Goal: Task Accomplishment & Management: Use online tool/utility

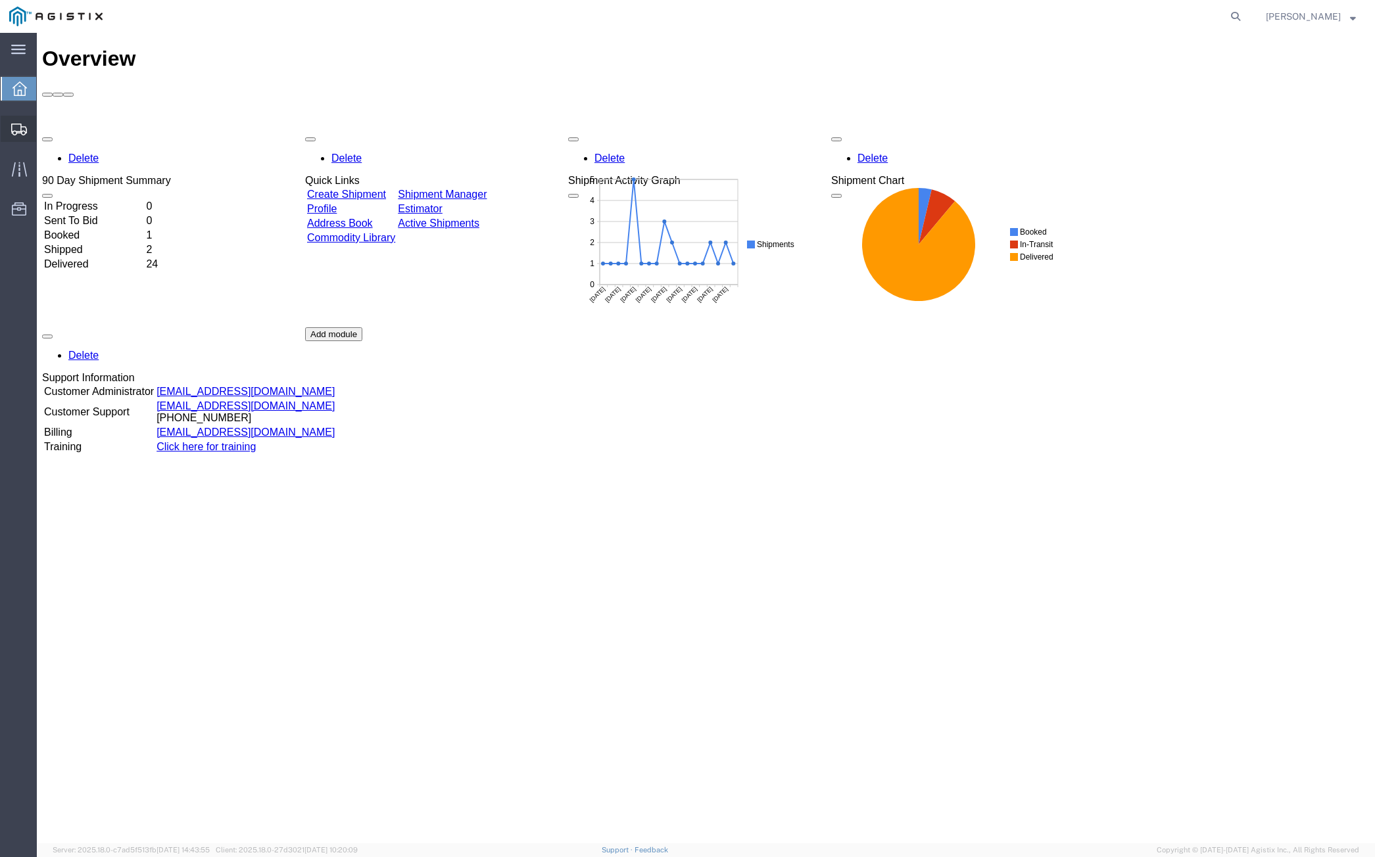
click at [0, 0] on span "Create from Template" at bounding box center [0, 0] width 0 height 0
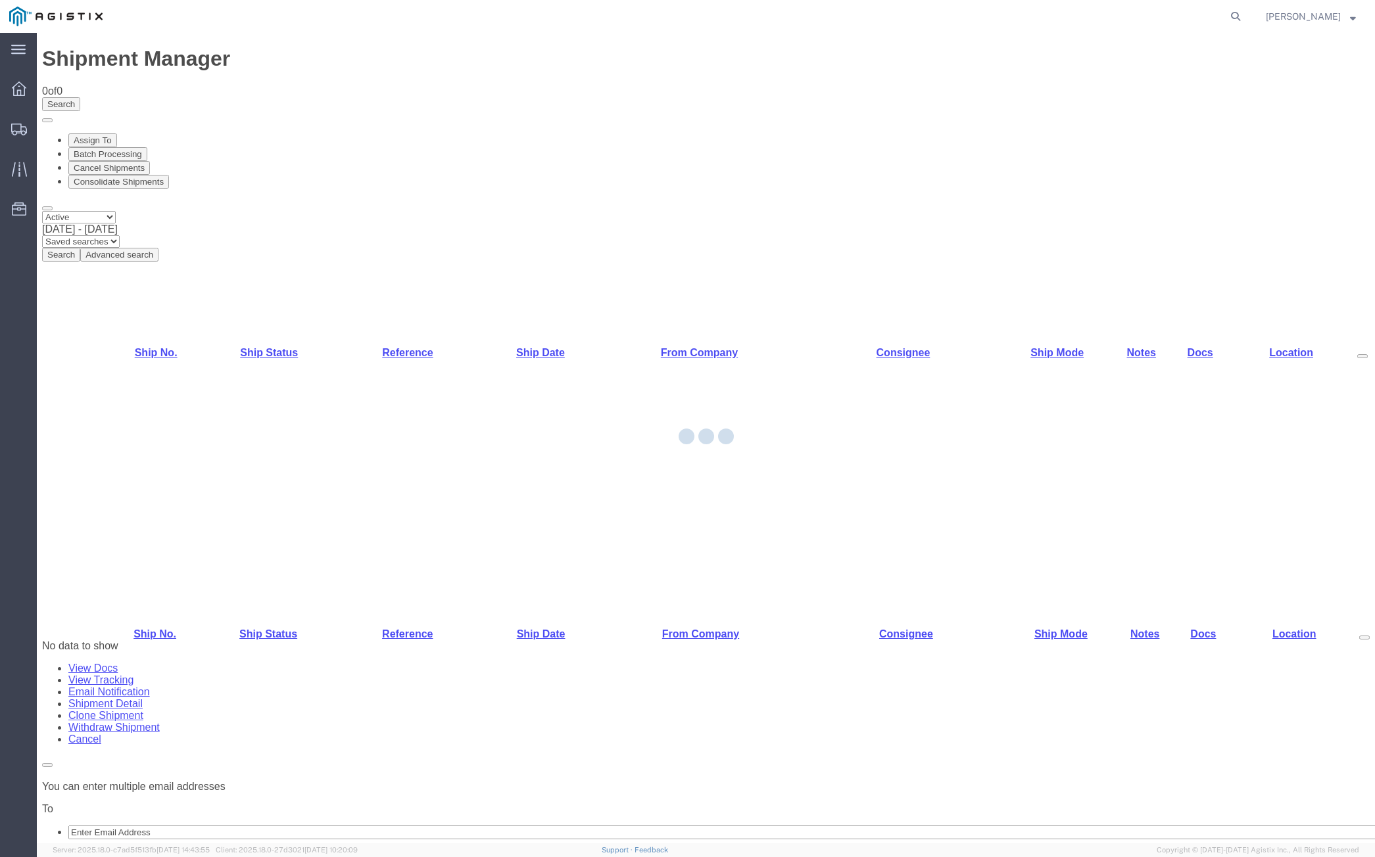
select select "PURCHORD"
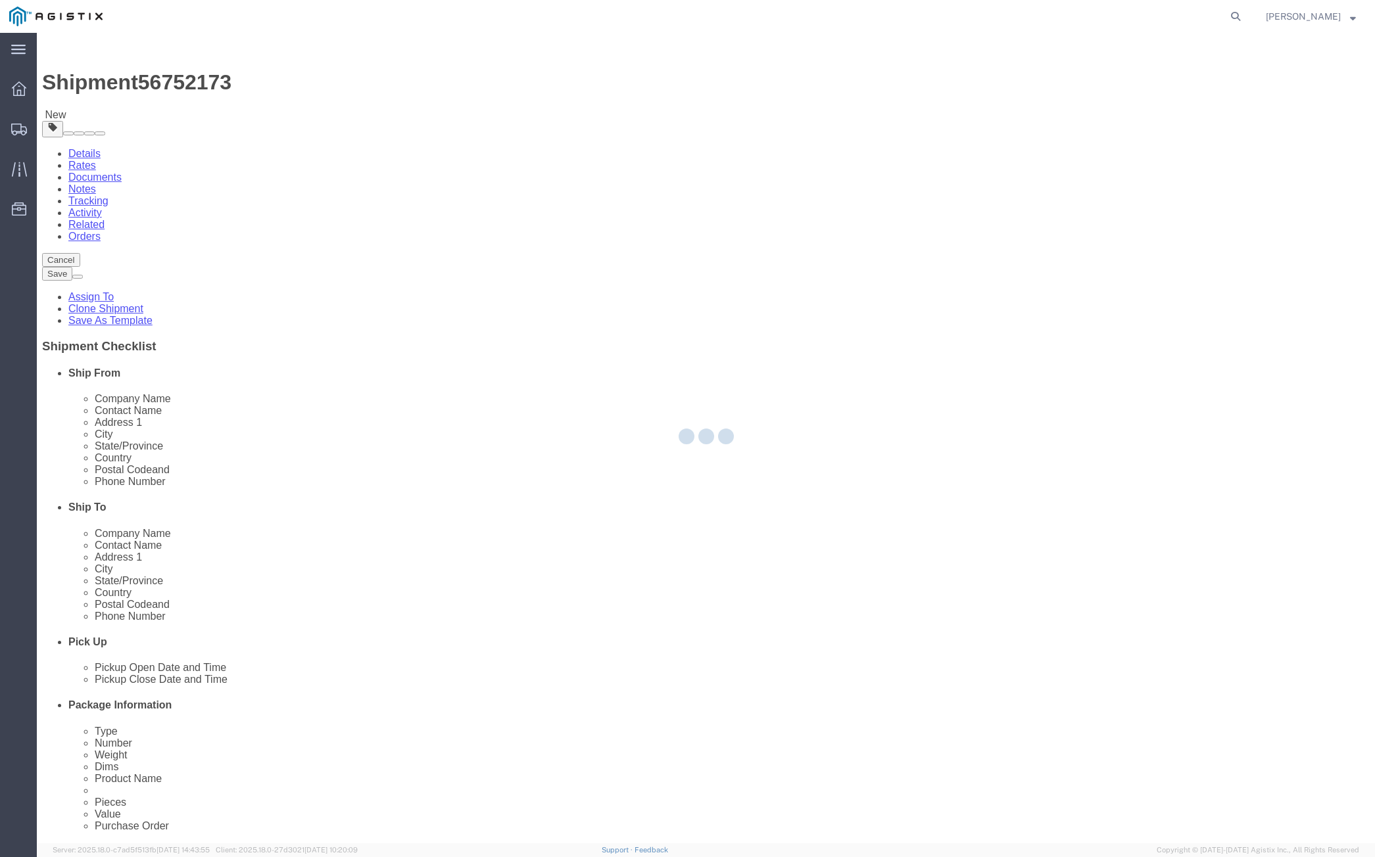
select select
select select "19740"
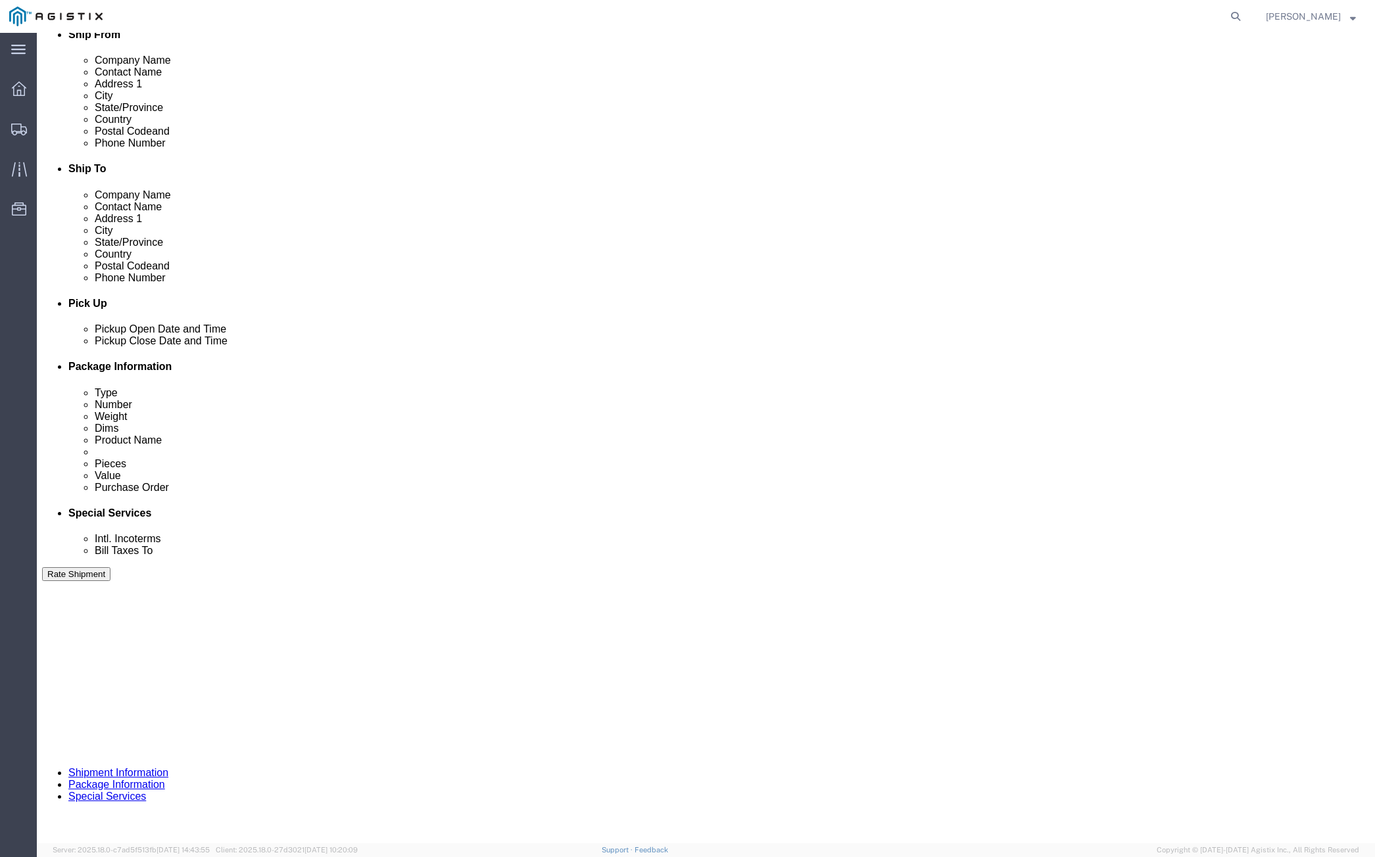
scroll to position [426, 0]
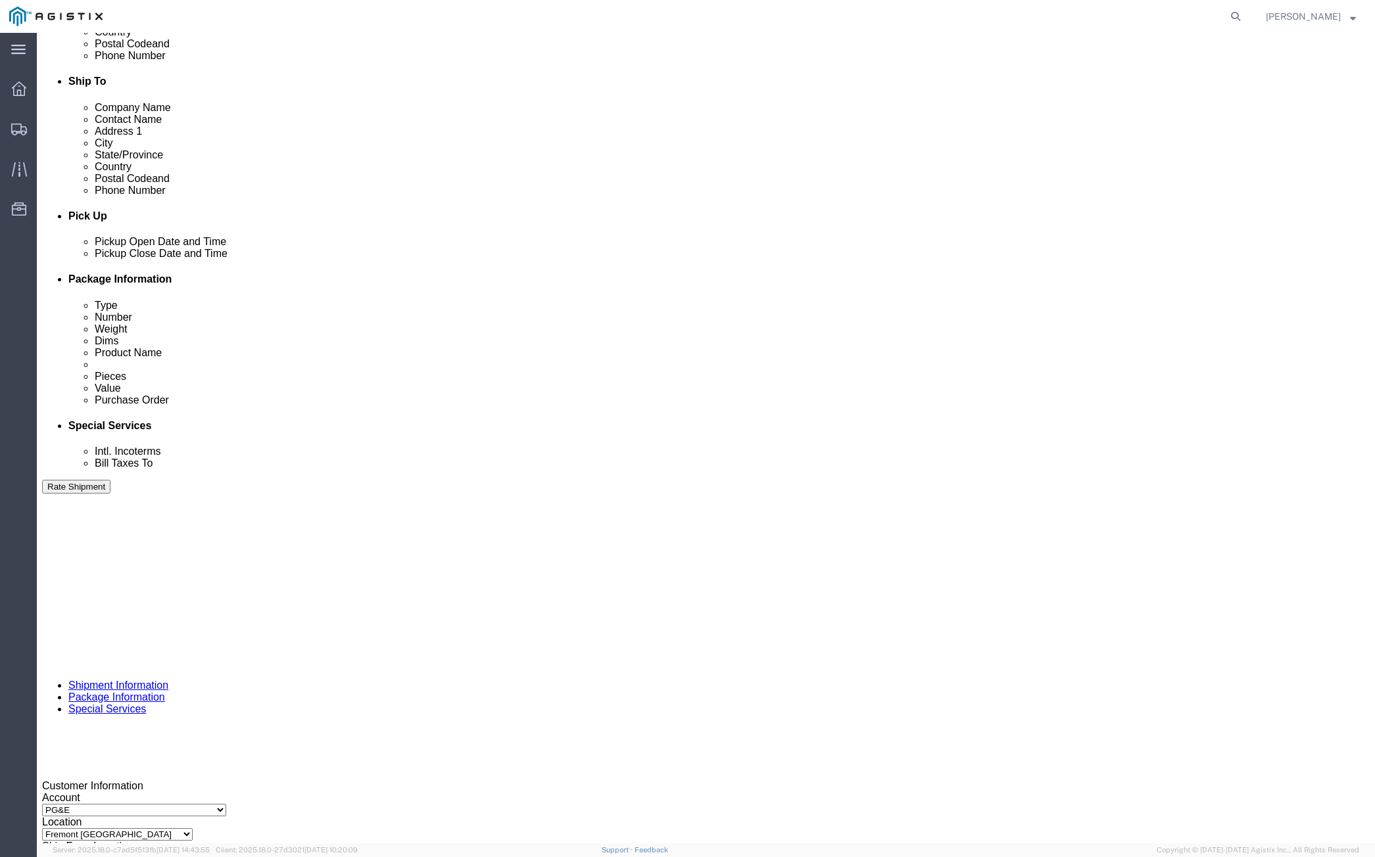
click input "text"
type input "3501417501"
click select "Select Air Less than Truckload Multi-Leg Ocean Freight Rail Small Parcel Truckl…"
select select
click select "Select Air Less than Truckload Multi-Leg Ocean Freight Rail Small Parcel Truckl…"
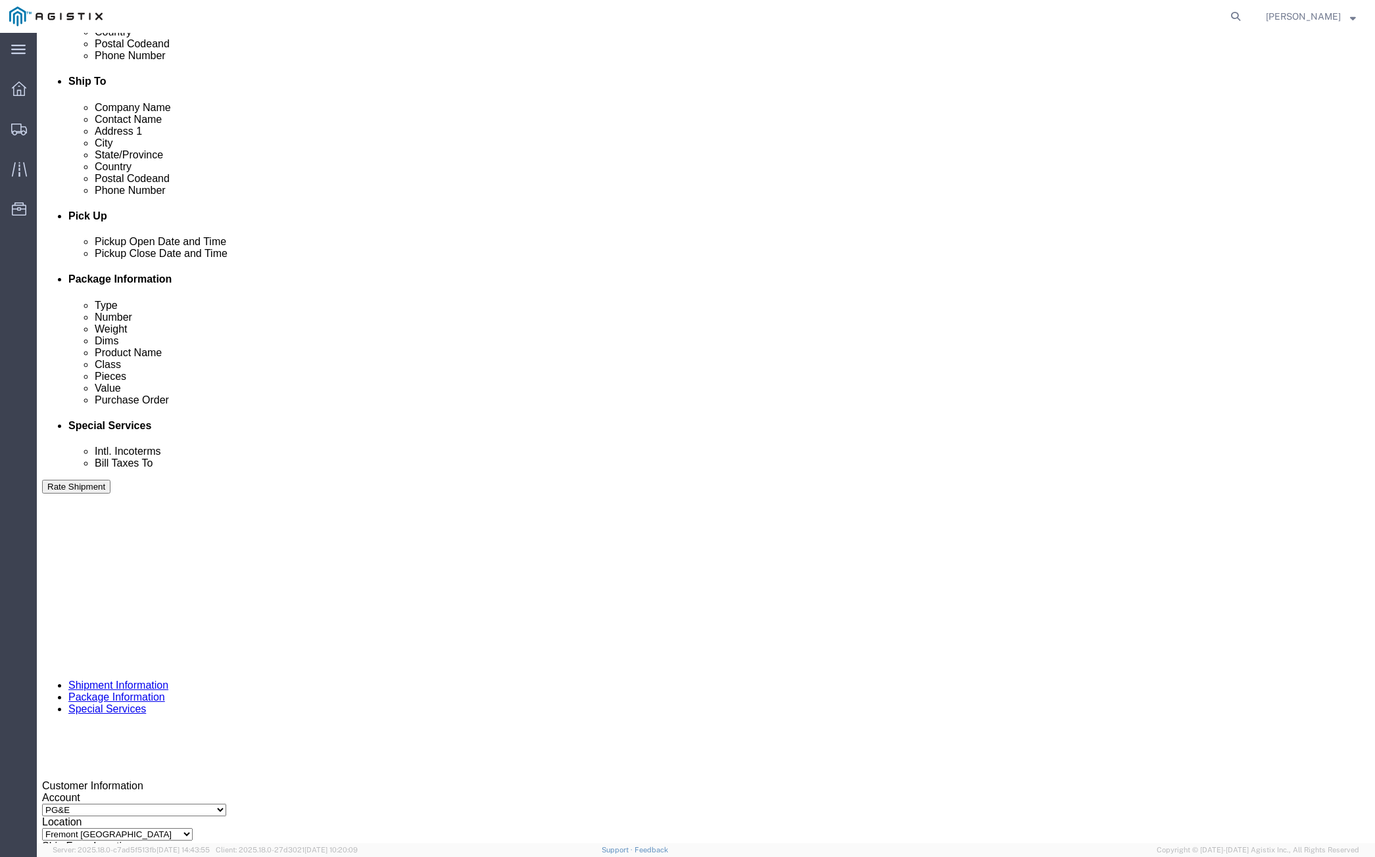
click div "[DATE] 3:43 PM"
click input "3:43 PM"
type input "8:00 AM"
click div "Open Time 8:00 AM [DATE] 3:43 PM - [DATE] 3:43 PM Cancel Apply"
click button "Apply"
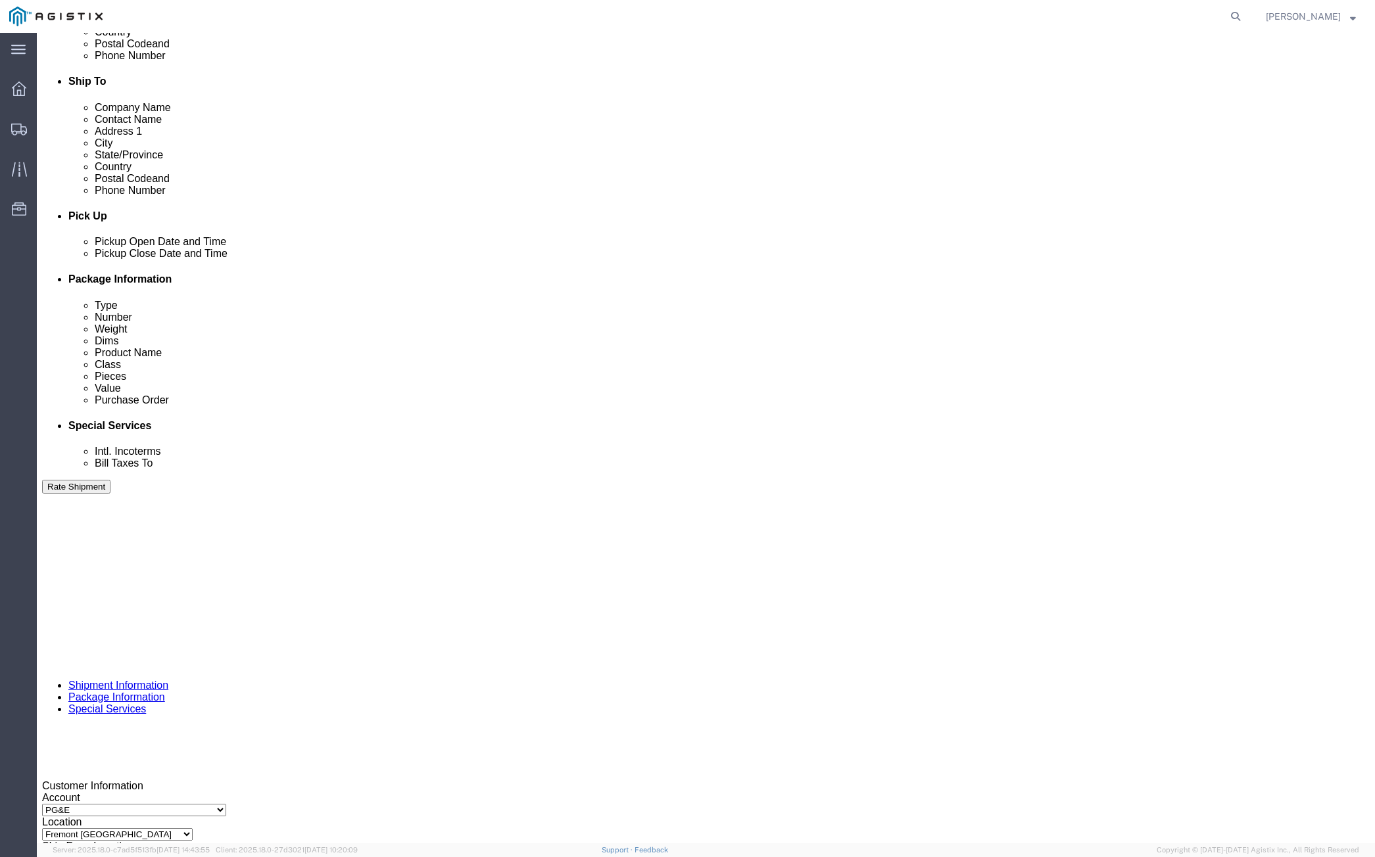
click div "[DATE] 9:00 AM"
type input "2:30 PM"
click button "Apply"
click div
type input "8:00 AM"
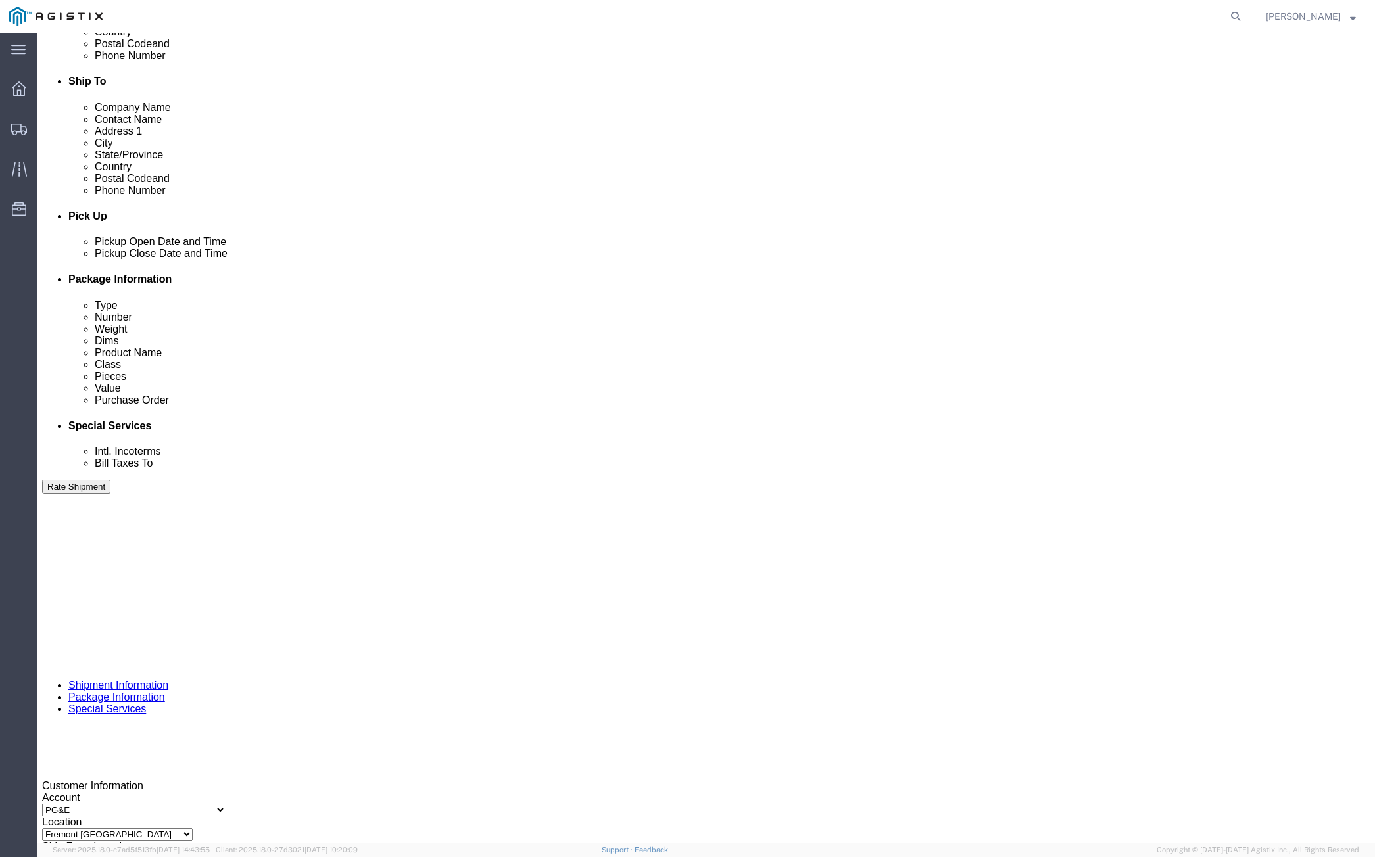
click button "Apply"
click div
type input "4:00 PM"
click button "Apply"
click button "Continue"
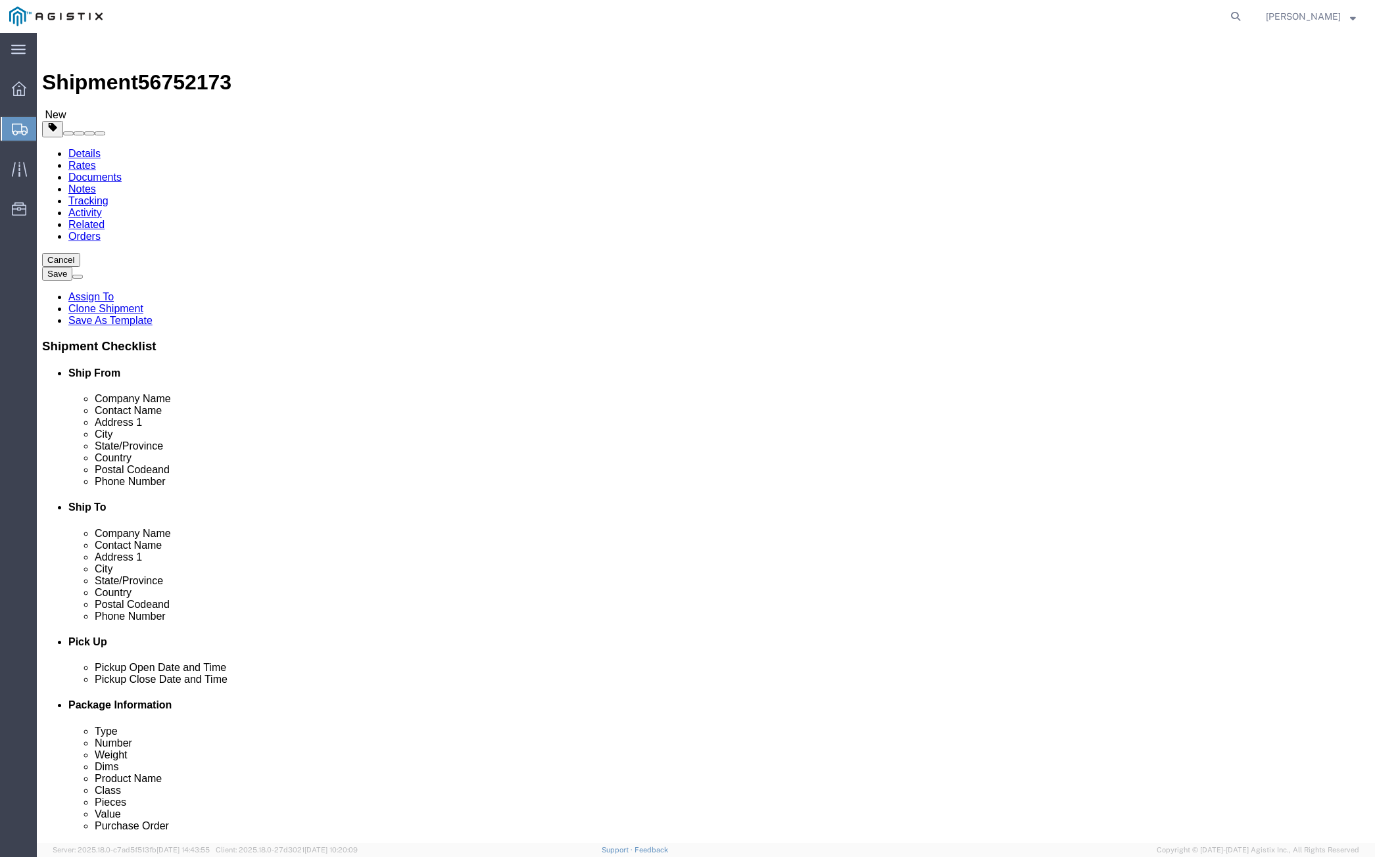
click select "Select Bulk Bundle(s) Cardboard Box(es) Carton(s) Crate(s) Drum(s) (Fiberboard)…"
select select "PSNS"
click select "Select Bulk Bundle(s) Cardboard Box(es) Carton(s) Crate(s) Drum(s) (Fiberboard)…"
drag, startPoint x: 220, startPoint y: 280, endPoint x: 184, endPoint y: 285, distance: 35.8
click div "Number 52"
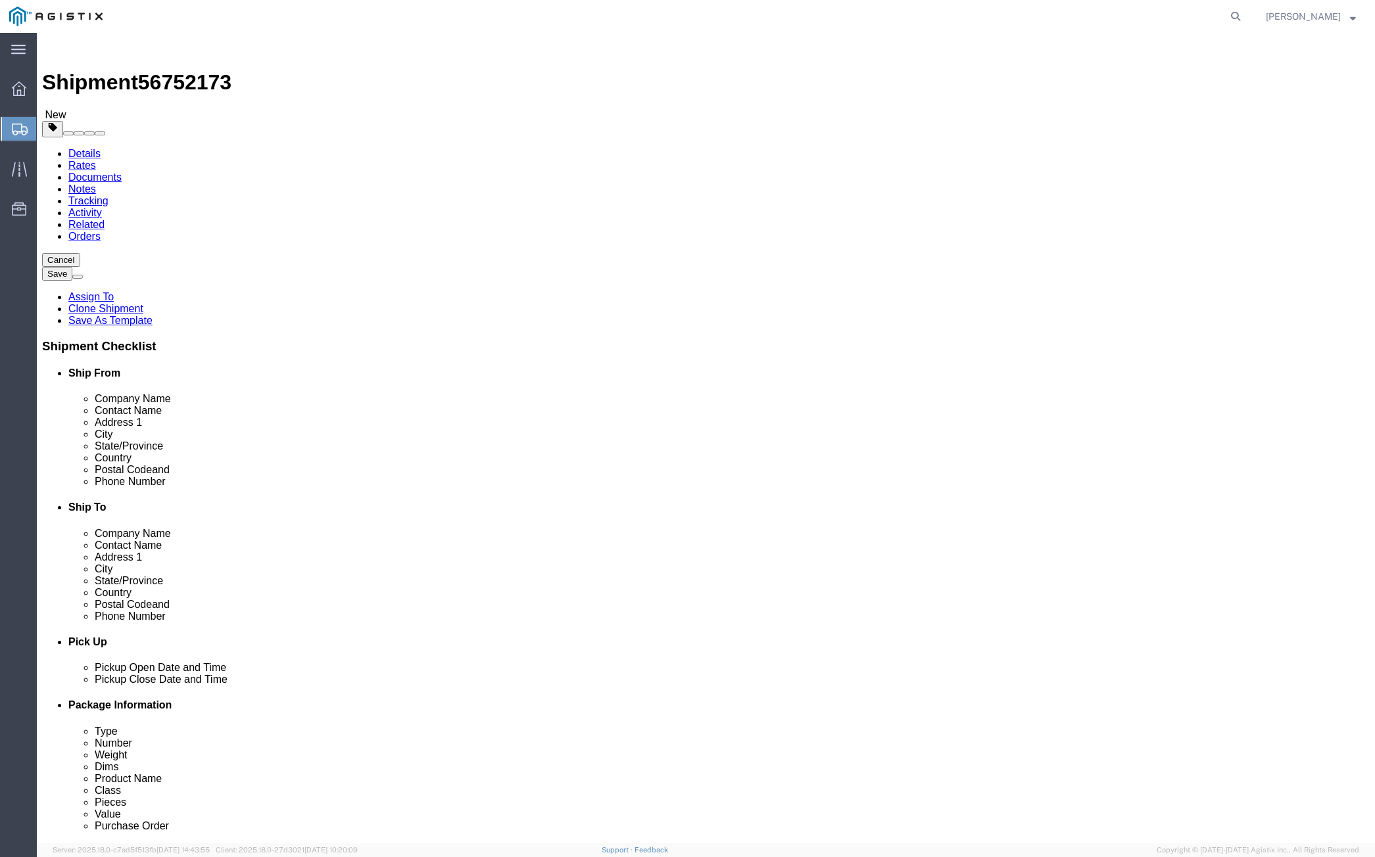
drag, startPoint x: 216, startPoint y: 283, endPoint x: 180, endPoint y: 283, distance: 36.2
click div "Number 57"
type input "3"
drag, startPoint x: 362, startPoint y: 304, endPoint x: 349, endPoint y: 304, distance: 13.2
click input "40.00"
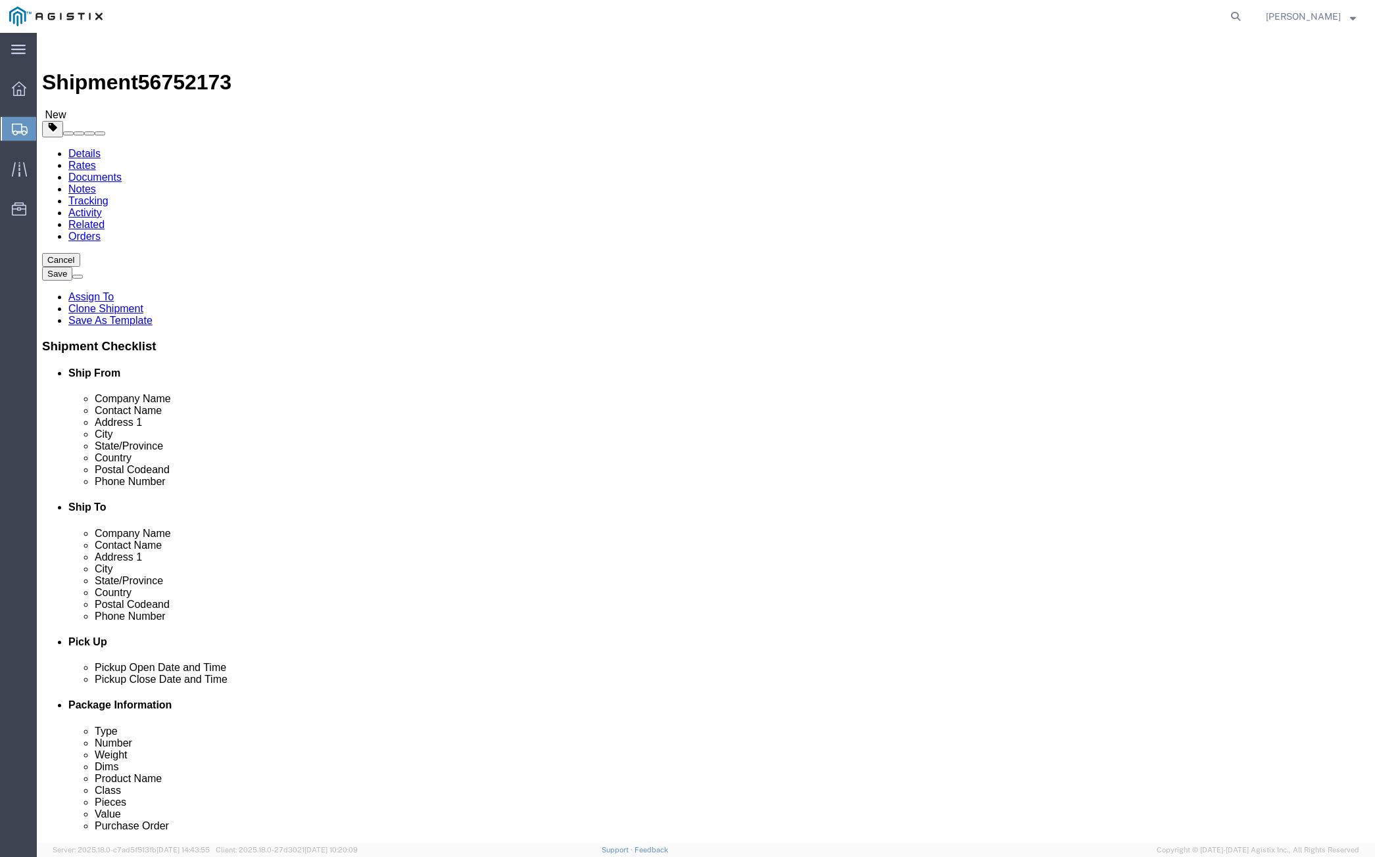
type input "85.00"
drag, startPoint x: 241, startPoint y: 332, endPoint x: 163, endPoint y: 333, distance: 78.3
click div "Weight 10088.00 Select kgs lbs Ship. t°"
type input "1791"
click dd "150.00 USD"
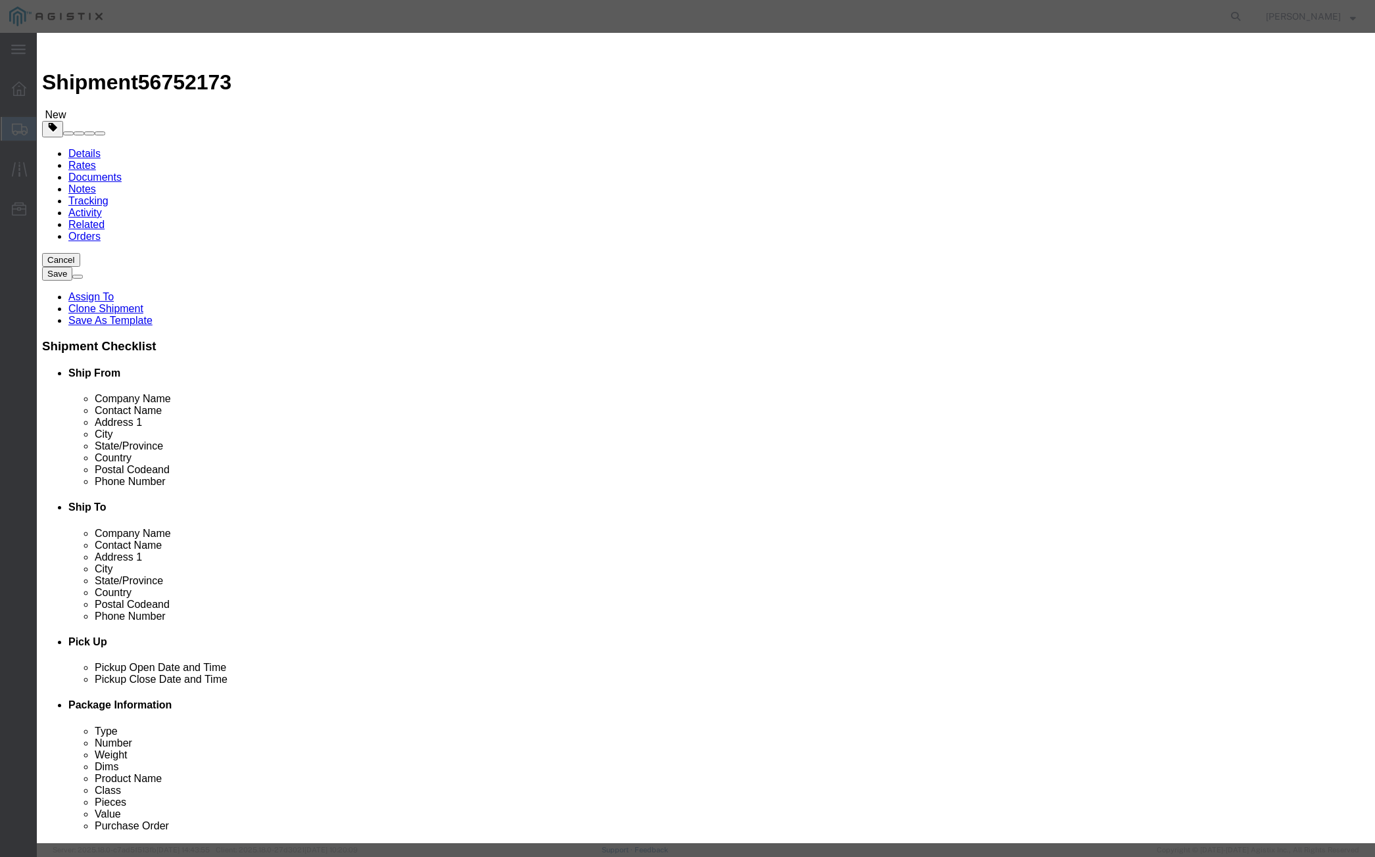
click input "M551007 DRUM,55 GALLON"
drag, startPoint x: 578, startPoint y: 96, endPoint x: 355, endPoint y: 123, distance: 224.5
click div "Product Name M551007 DRUM,55 GALLON Pieces 208.00 Select Bag Barrels 100Board F…"
type input "m551019"
click span "Name:"
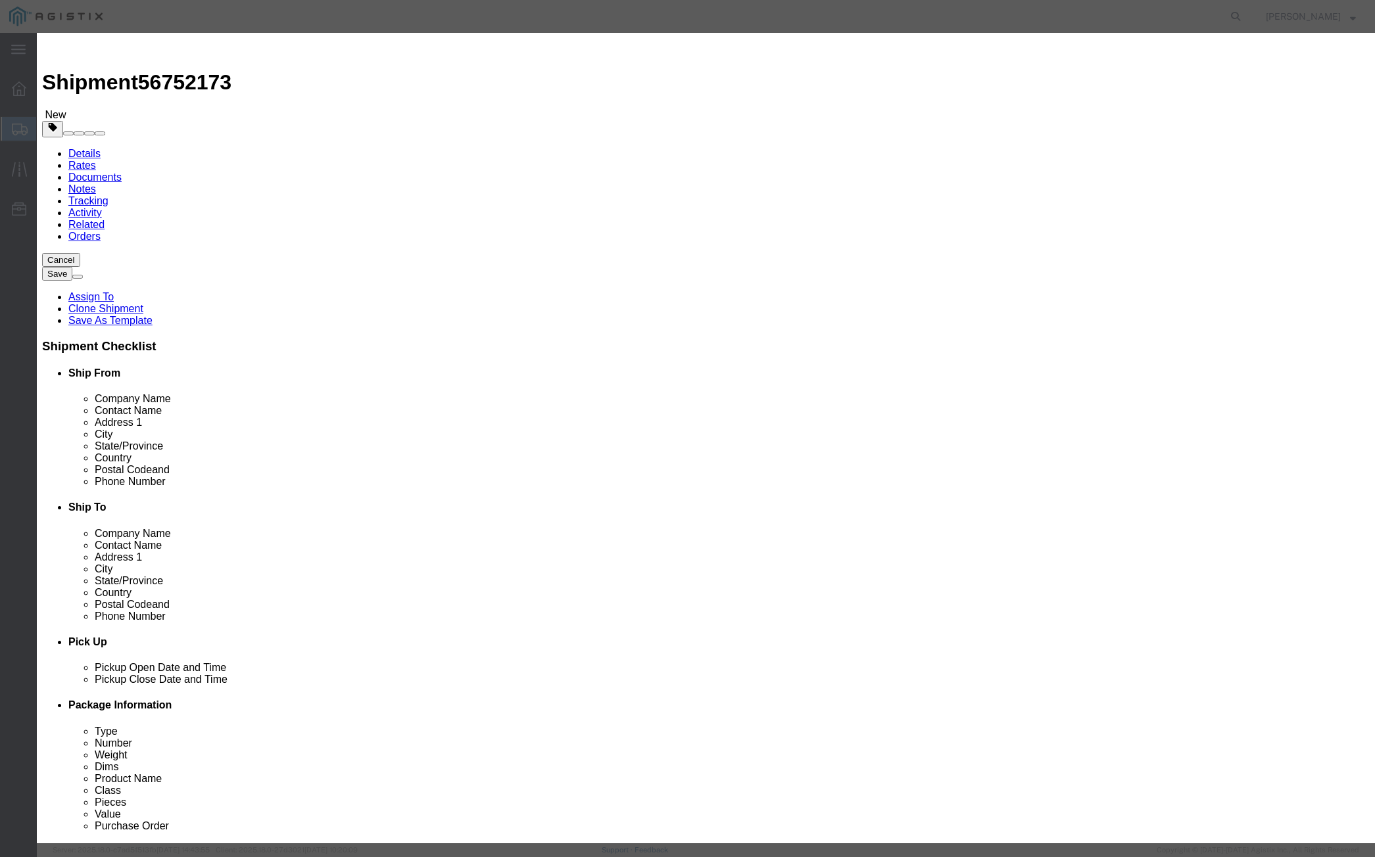
select select
select select "USD"
select select
type input "DRUM STL 20 GALLON 18 GAUGE"
type input "M551019"
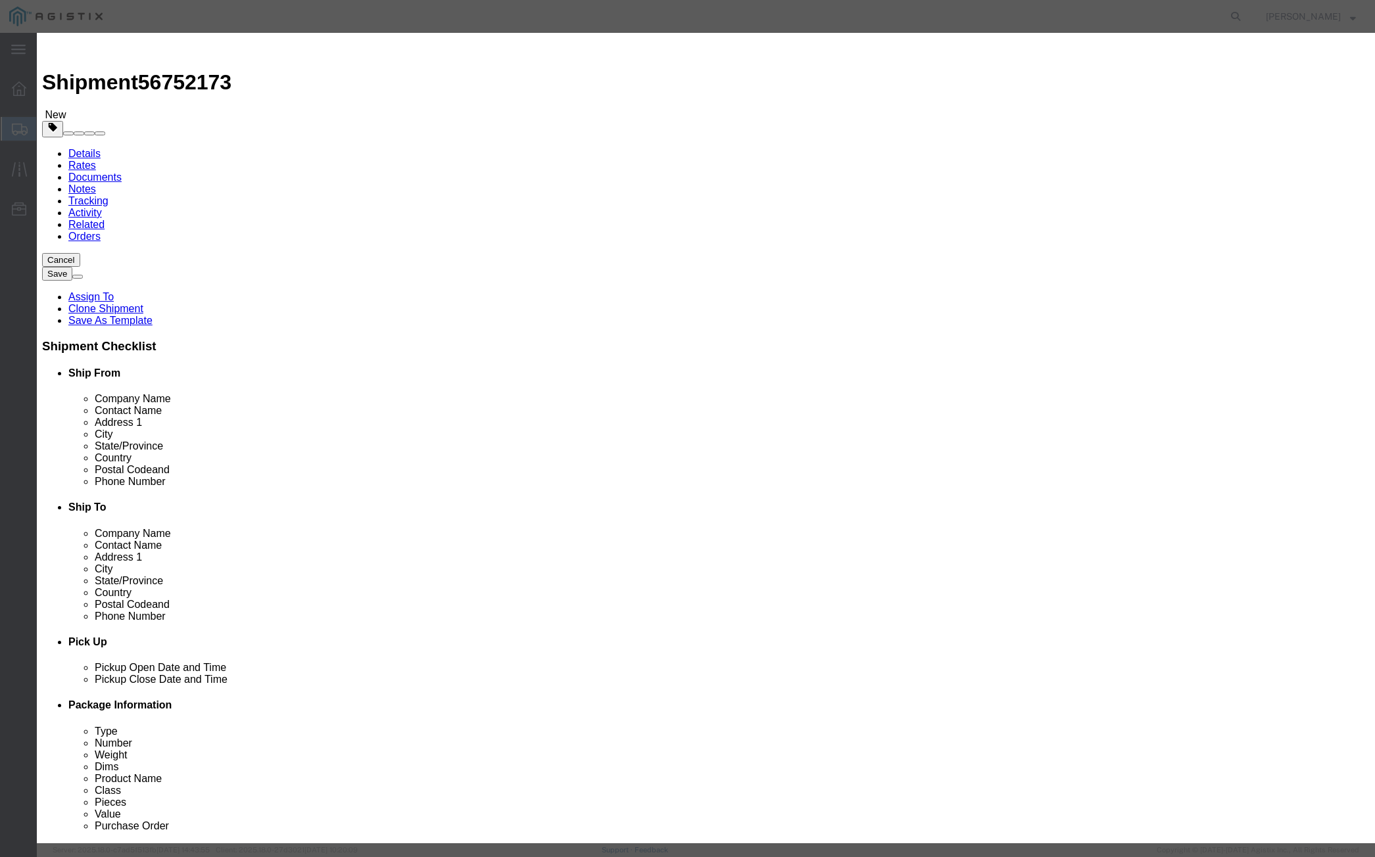
click input "DRUM STL 20 GALLON 18 GAUGE"
type input "M551019 DRUM STL 20 GALLON 18 GAUGE"
click input "text"
type input "57"
drag, startPoint x: 461, startPoint y: 140, endPoint x: 461, endPoint y: 148, distance: 7.9
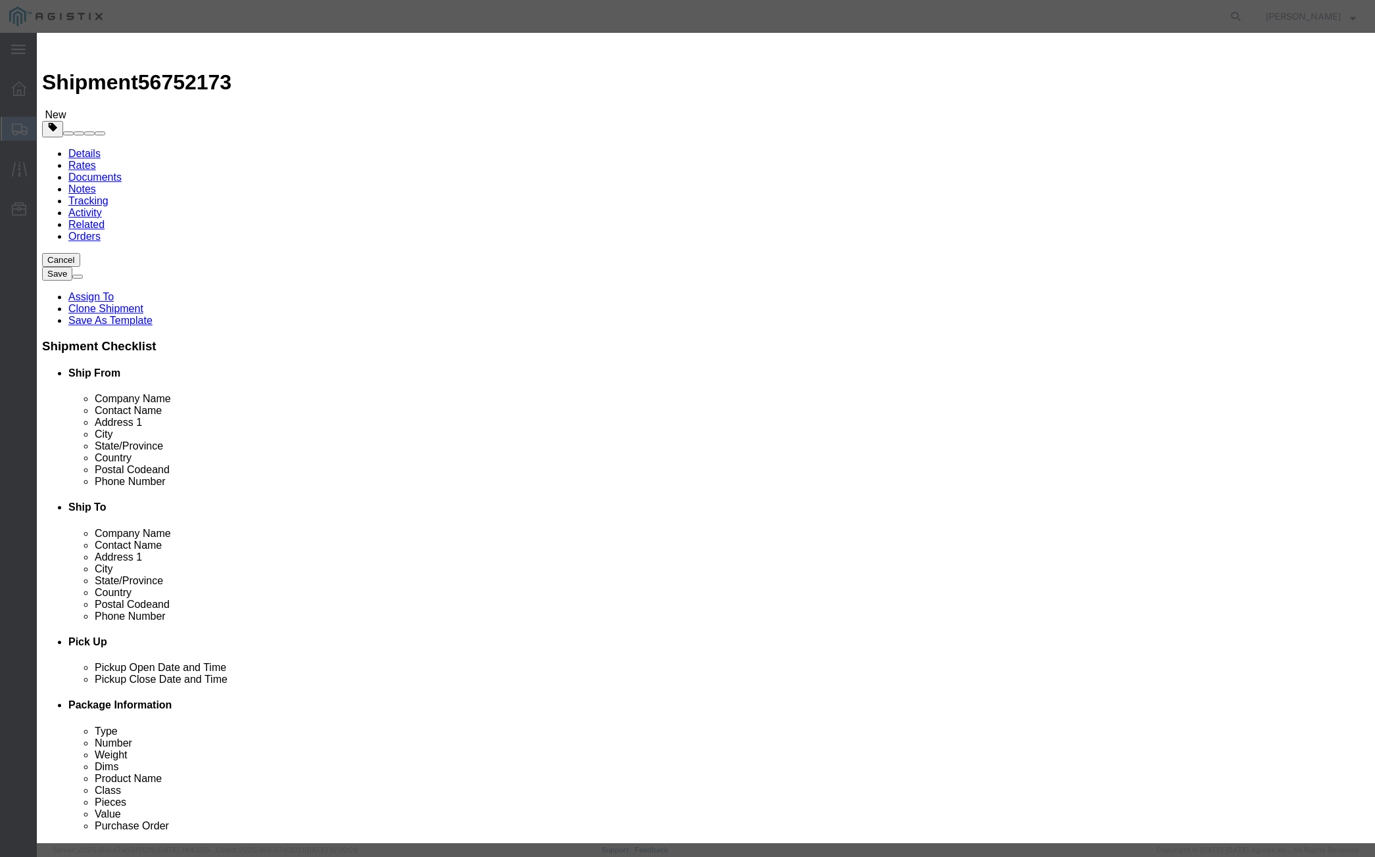
click div "Product Name M551019 DRUM STL 20 GALLON 18 GAUGE m551019 Pieces 57 Select Bag B…"
click input "text"
type input "150"
click select "Select 50 55 60 65 70 85 92.5 100 125 175 250 300 400"
select select "55"
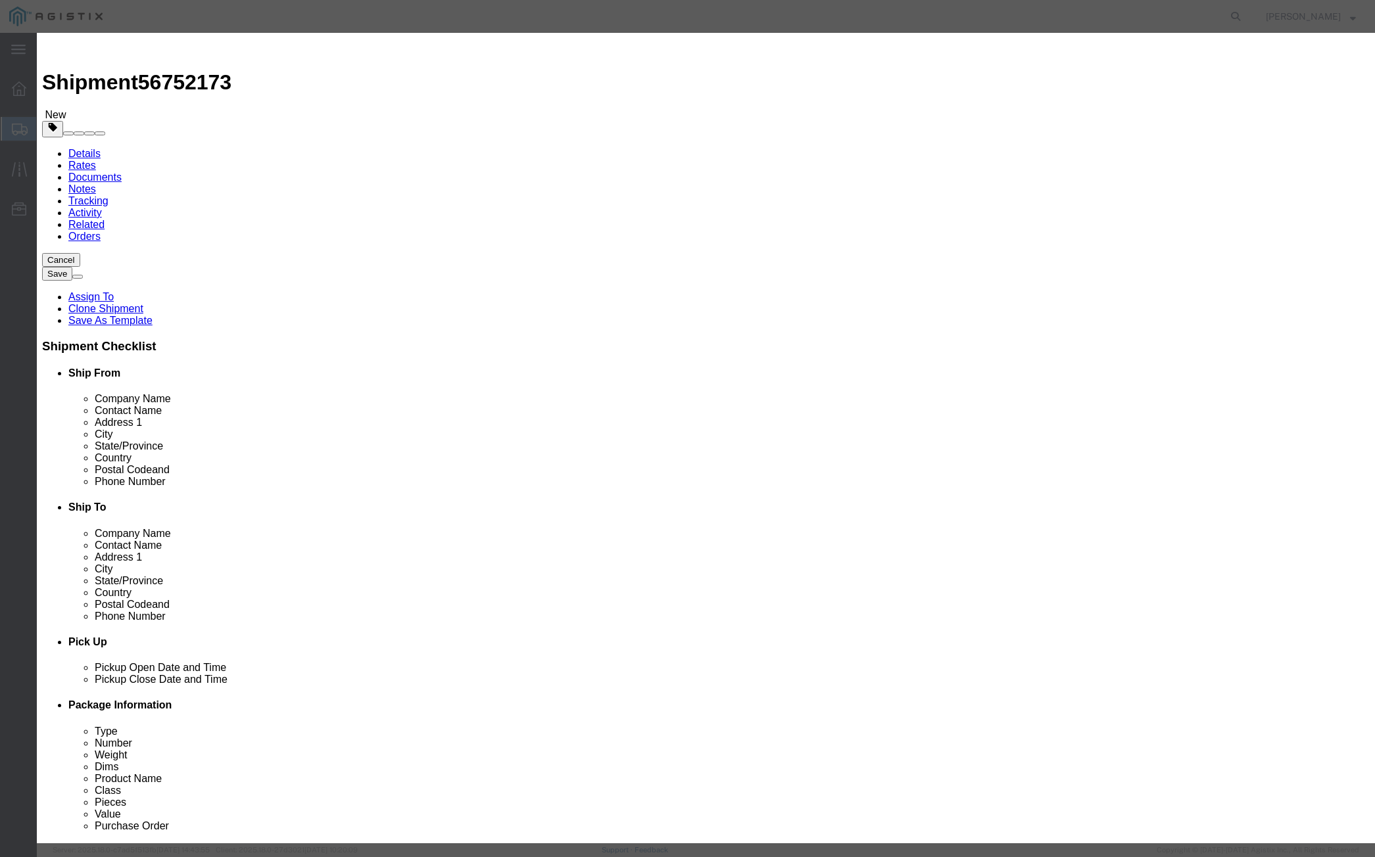
click select "Select 50 55 60 65 70 85 92.5 100 125 175 250 300 400"
click button "Save & Close"
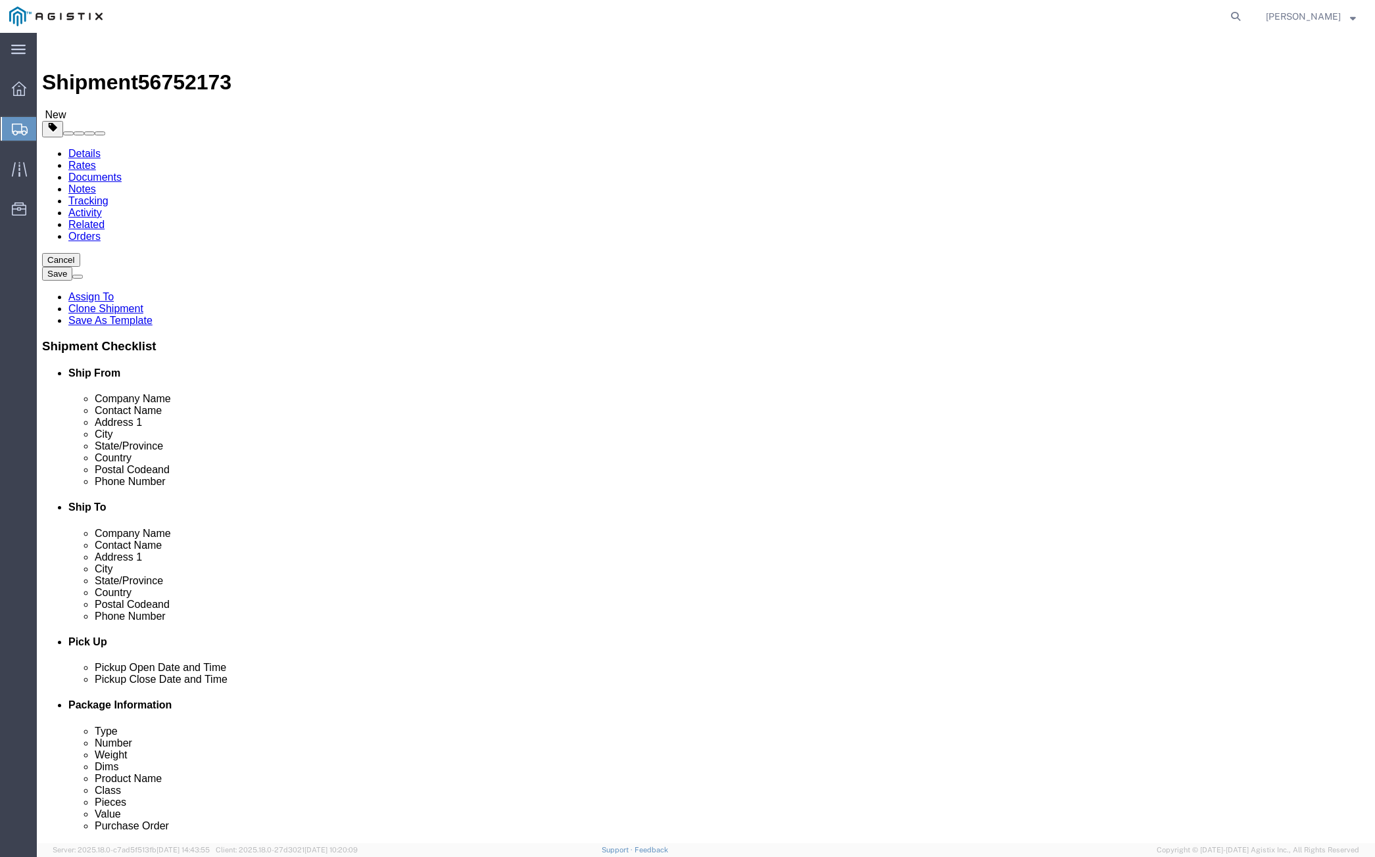
click button "Continue"
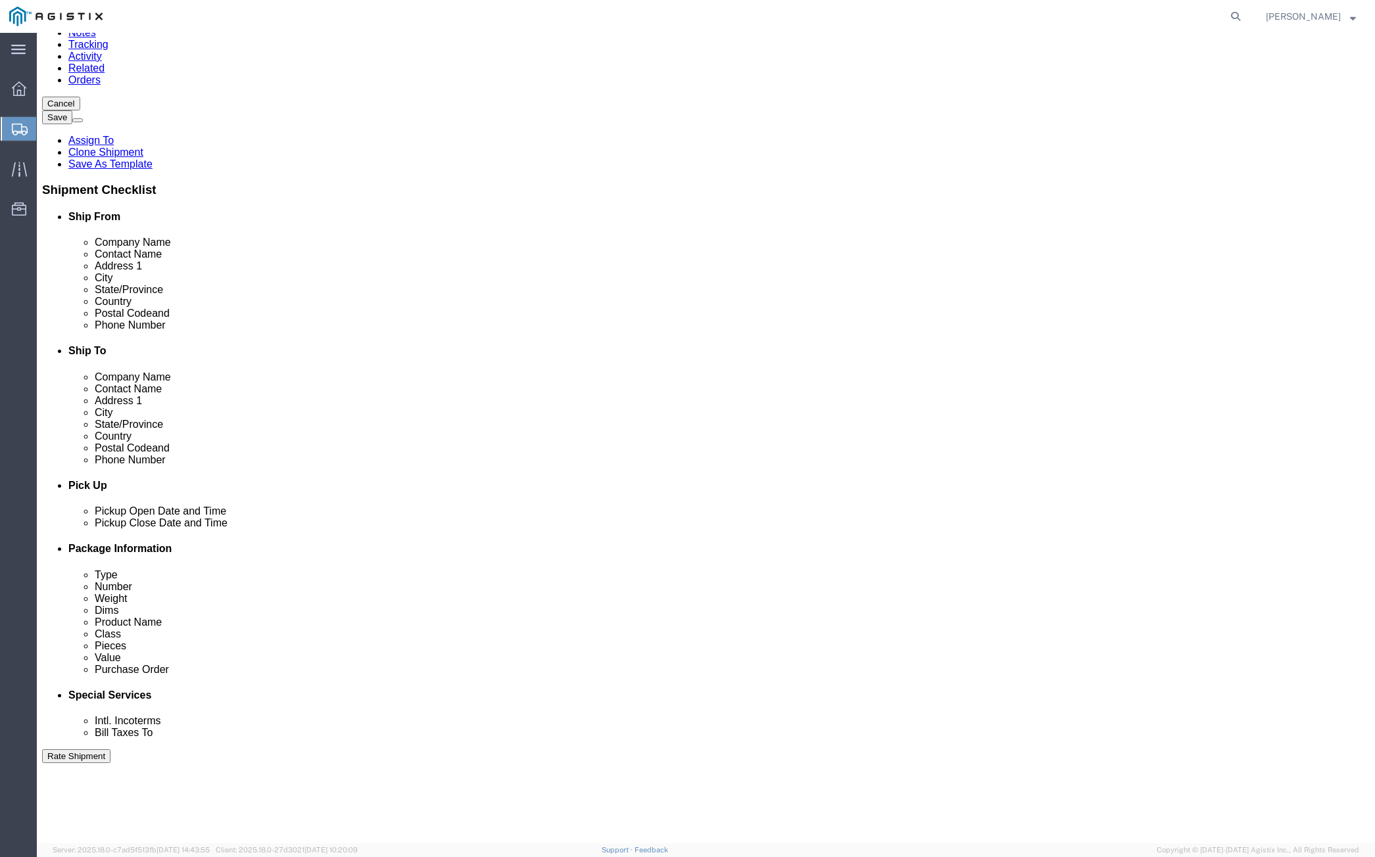
scroll to position [280, 0]
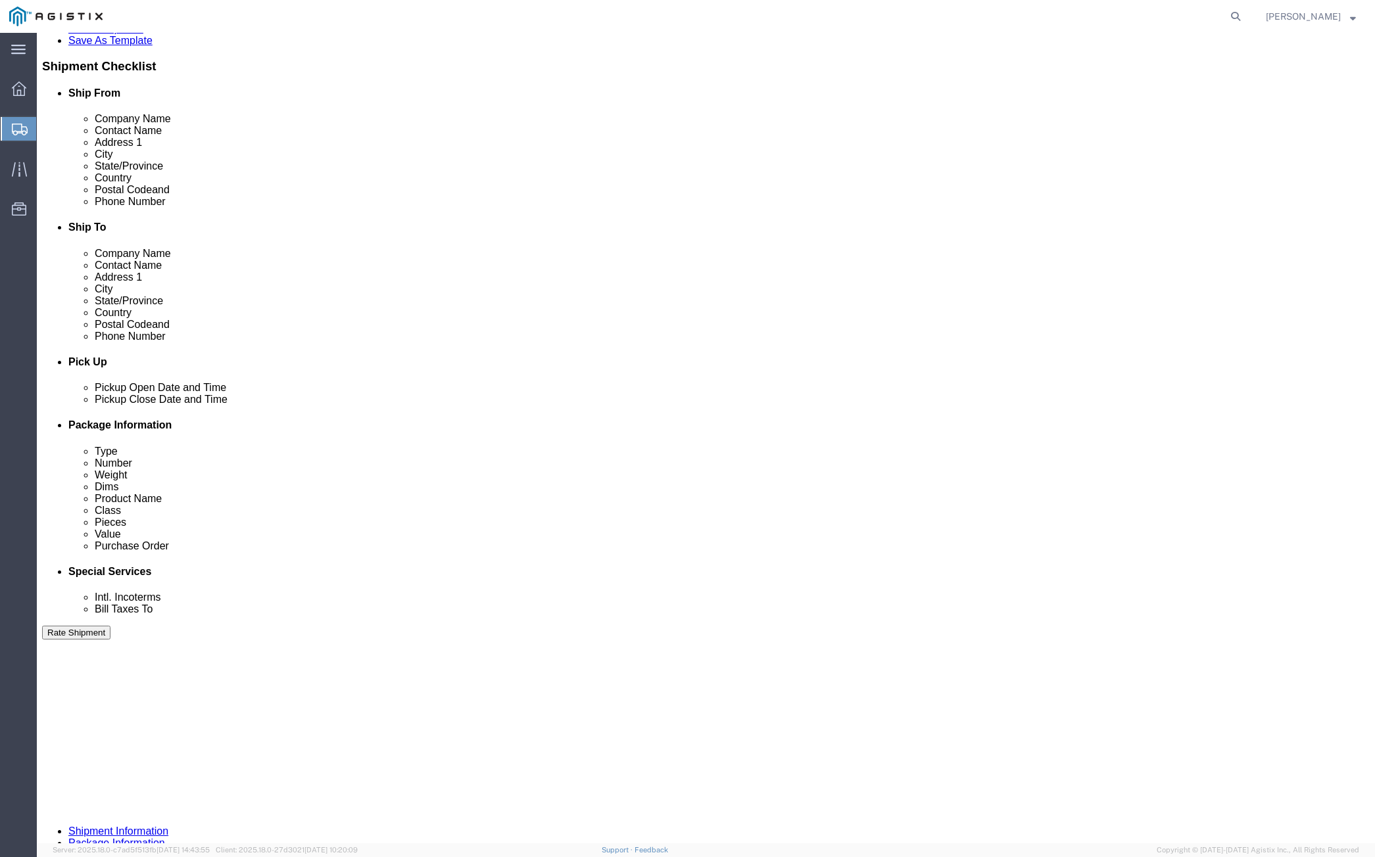
click button "Rate Shipment"
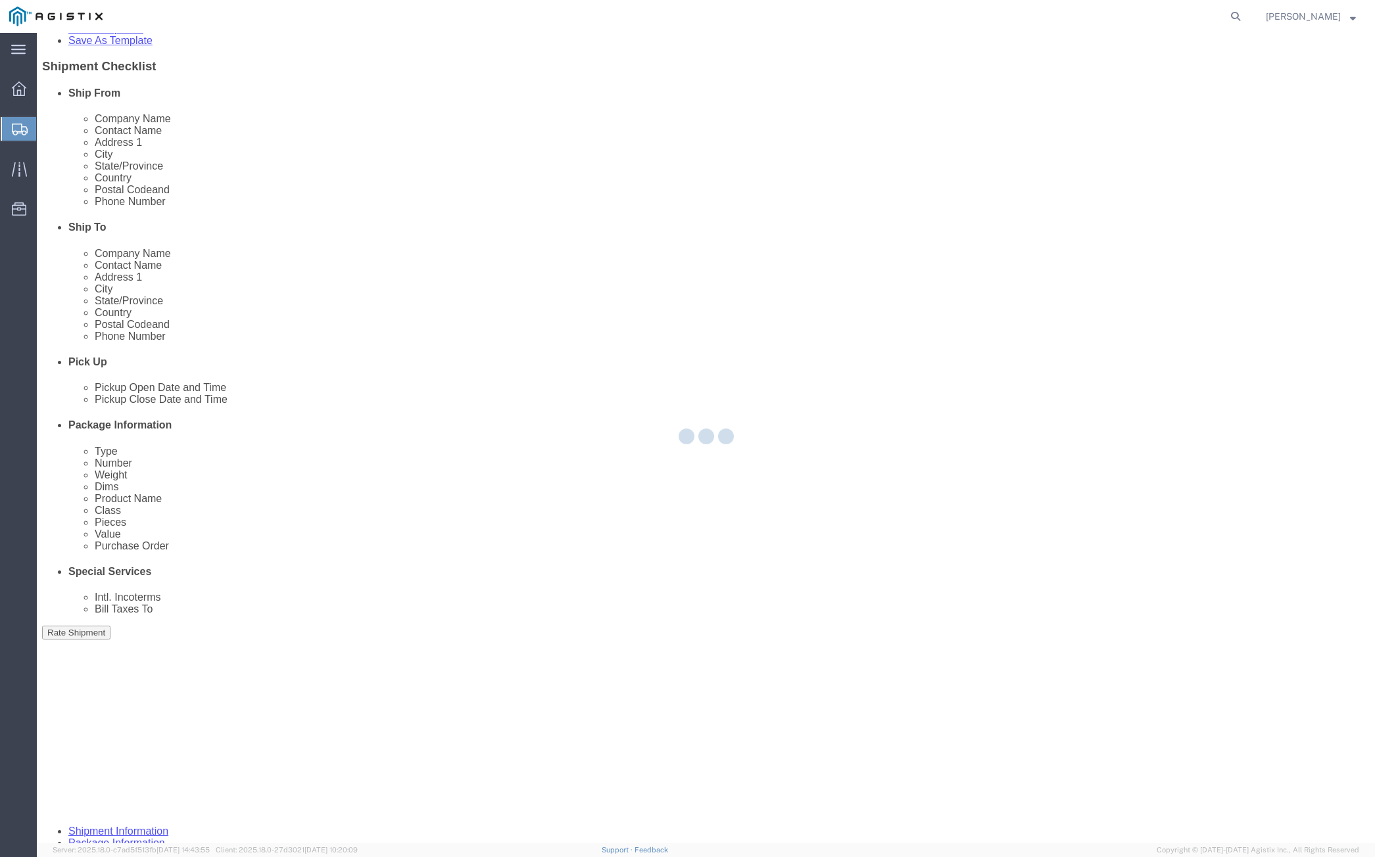
scroll to position [0, 0]
